Goal: Task Accomplishment & Management: Use online tool/utility

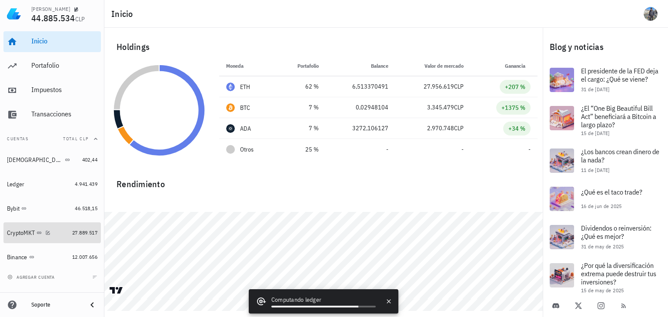
click at [19, 231] on div "CryptoMKT" at bounding box center [21, 233] width 28 height 7
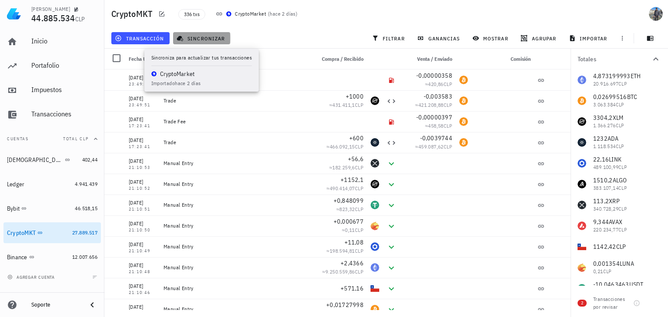
click at [218, 39] on span "sincronizar" at bounding box center [201, 38] width 47 height 7
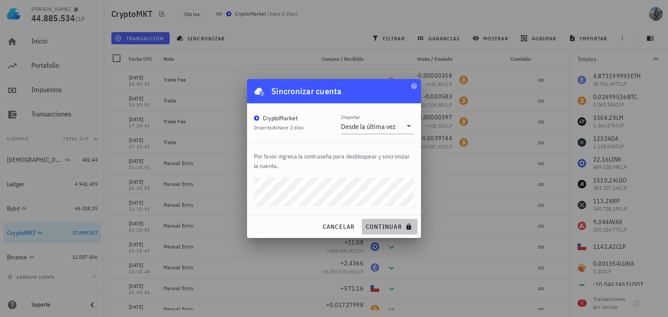
click at [389, 223] on span "continuar" at bounding box center [389, 227] width 49 height 8
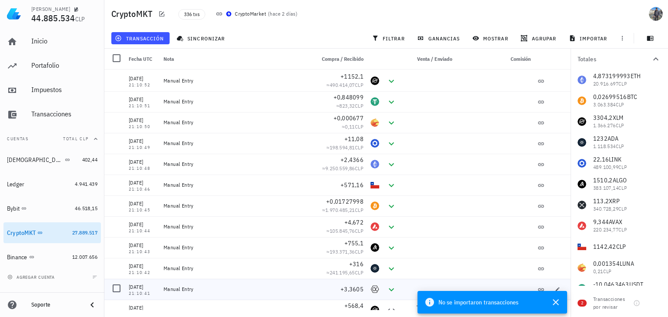
scroll to position [87, 0]
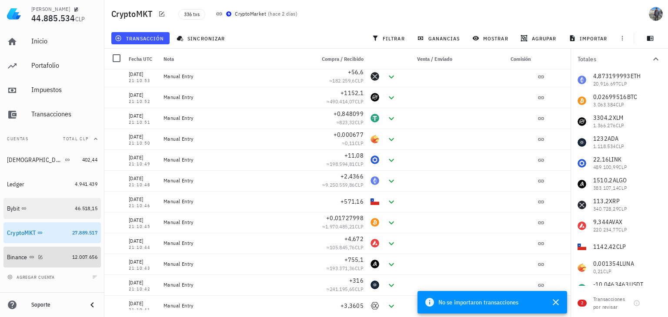
drag, startPoint x: 19, startPoint y: 254, endPoint x: 91, endPoint y: 209, distance: 85.4
click at [19, 254] on div "Binance" at bounding box center [17, 257] width 20 height 7
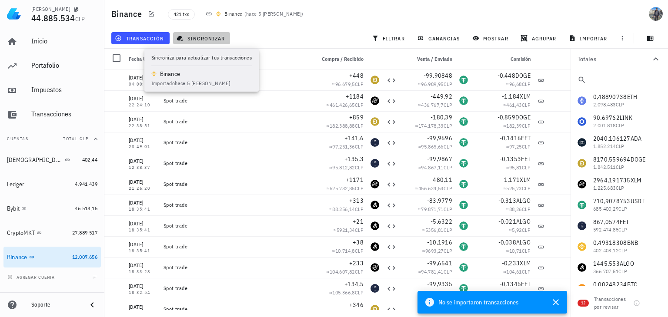
click at [213, 39] on span "sincronizar" at bounding box center [201, 38] width 47 height 7
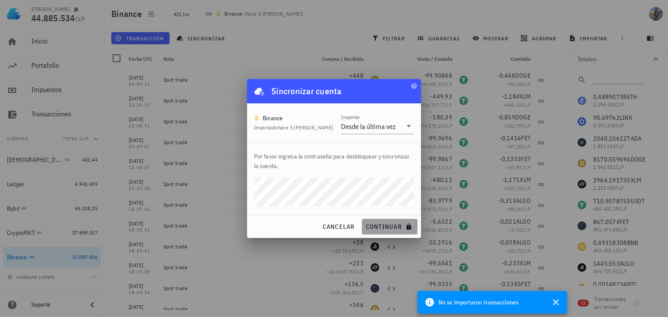
click at [381, 224] on span "continuar" at bounding box center [389, 227] width 49 height 8
